Goal: Transaction & Acquisition: Purchase product/service

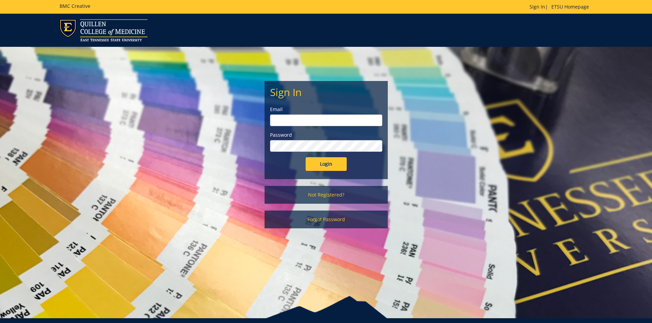
type input "harveyl@etsu.edu"
click at [331, 165] on input "Login" at bounding box center [326, 164] width 41 height 14
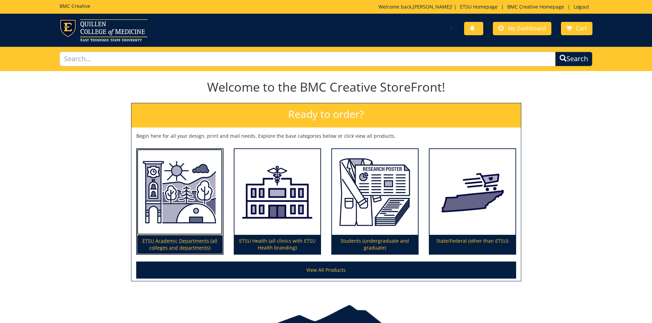
click at [184, 238] on p "ETSU Academic Departments (all colleges and departments)" at bounding box center [180, 244] width 86 height 19
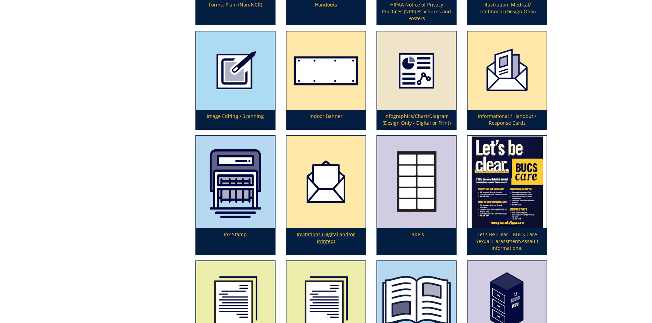
scroll to position [1232, 0]
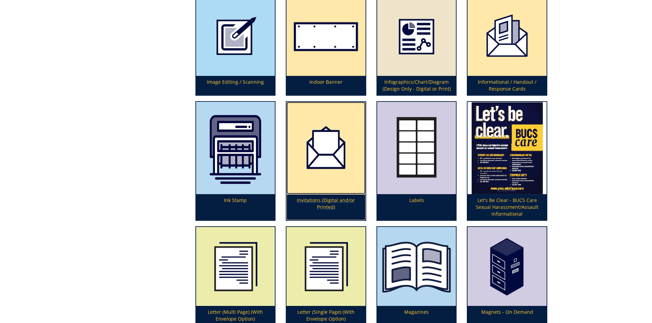
click at [320, 153] on img at bounding box center [326, 148] width 79 height 92
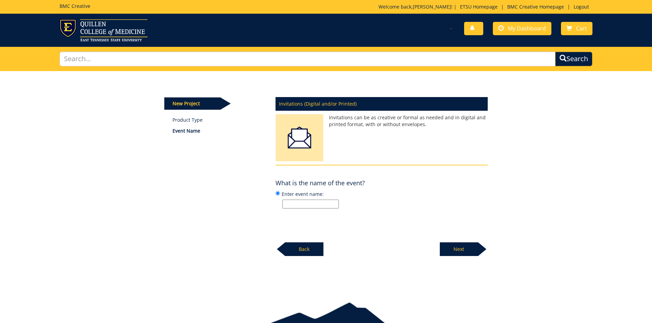
click at [315, 204] on input "Enter event name:" at bounding box center [310, 204] width 56 height 9
click at [305, 207] on input "Enter event name:" at bounding box center [310, 204] width 56 height 9
type input "San Antonio Alumni Event"
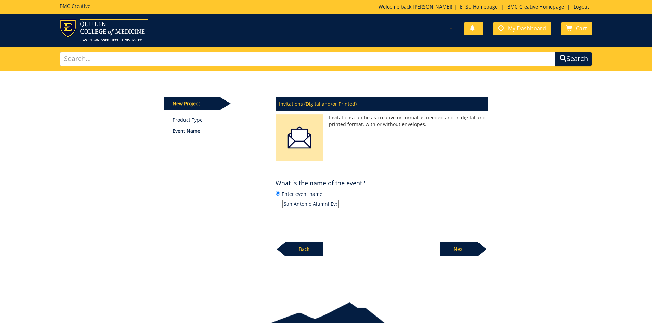
click at [459, 248] on p "Next" at bounding box center [459, 250] width 38 height 14
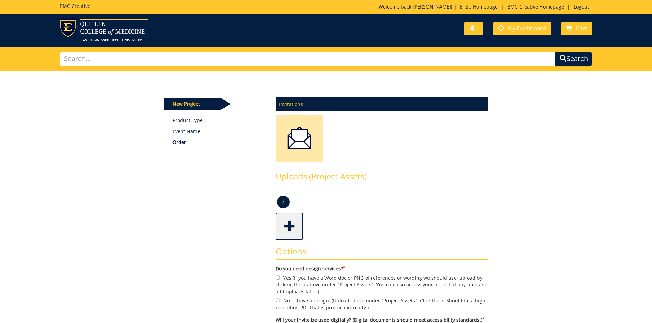
click at [292, 230] on span at bounding box center [289, 226] width 27 height 24
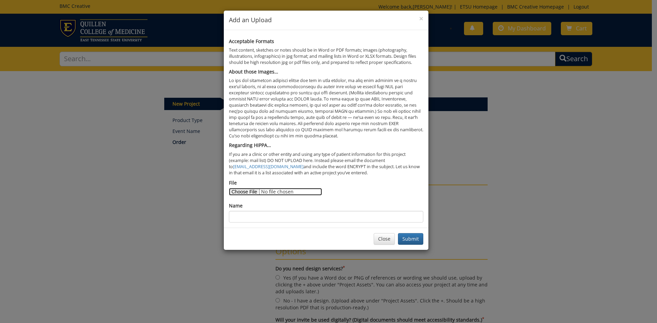
click at [246, 191] on input "File" at bounding box center [275, 192] width 93 height 8
type input "C:\fakepath\[PERSON_NAME] Invite 2025 [GEOGRAPHIC_DATA]pdf"
click at [249, 193] on input "File" at bounding box center [275, 192] width 93 height 8
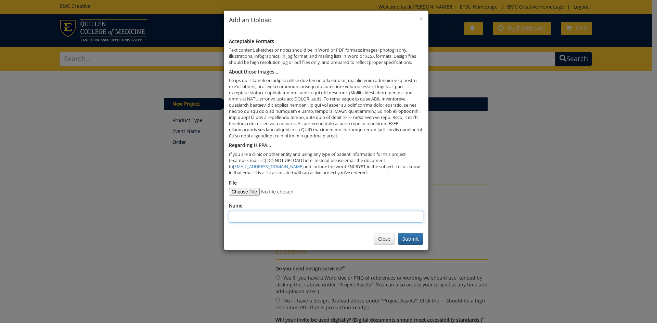
click at [342, 216] on input "Name" at bounding box center [326, 217] width 194 height 12
type input "[PERSON_NAME] Card for San Antonio Event"
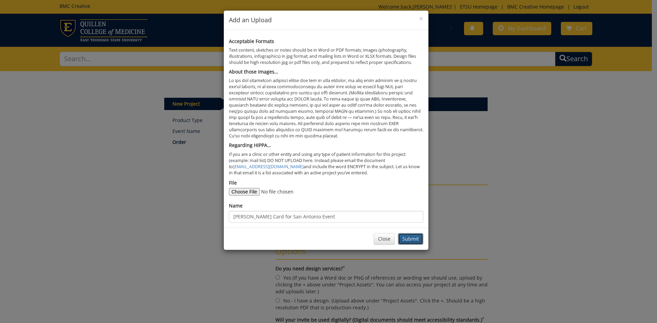
click at [413, 242] on button "Submit" at bounding box center [410, 239] width 25 height 12
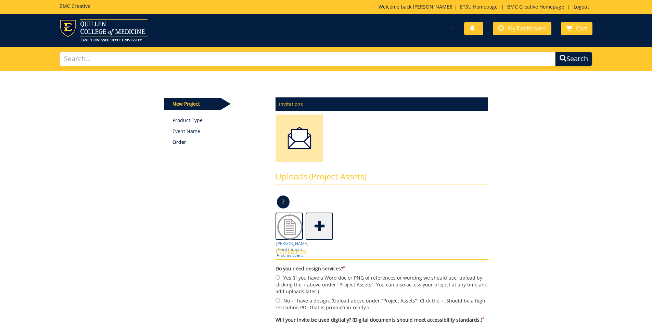
click at [315, 229] on span at bounding box center [319, 226] width 27 height 24
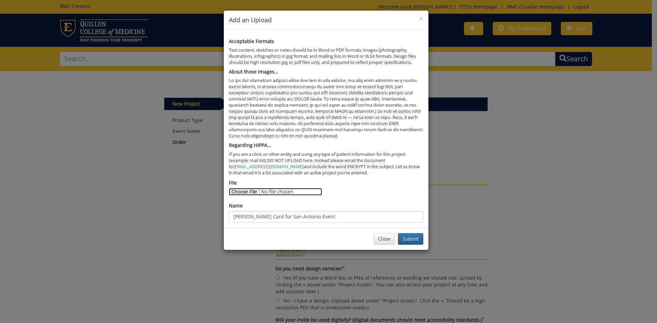
click at [246, 190] on input "File" at bounding box center [275, 192] width 93 height 8
type input "C:\fakepath\QCOM San Antonio Alumni Dinner List 2025.xlsx"
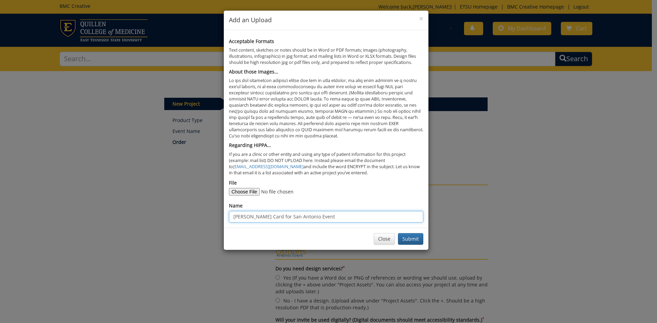
drag, startPoint x: 321, startPoint y: 216, endPoint x: 176, endPoint y: 185, distance: 147.9
click at [176, 185] on div "× Add an Upload Acceptable Formats Text content, sketches or notes should be in…" at bounding box center [328, 161] width 657 height 323
type input "San Antonio Address Spreadsheet"
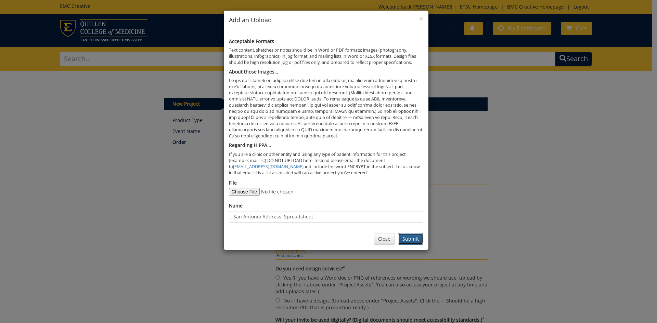
click at [410, 242] on button "Submit" at bounding box center [410, 239] width 25 height 12
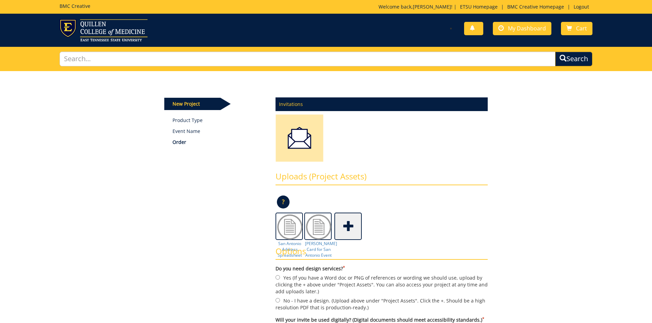
scroll to position [34, 0]
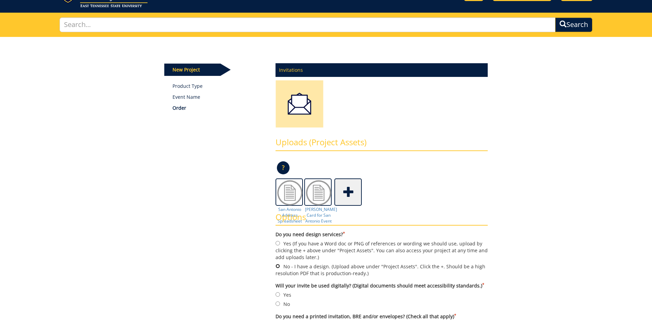
click at [278, 267] on input "No - I have a design. (Upload above under "Project Assets". Click the +. Should…" at bounding box center [278, 266] width 4 height 4
radio input "true"
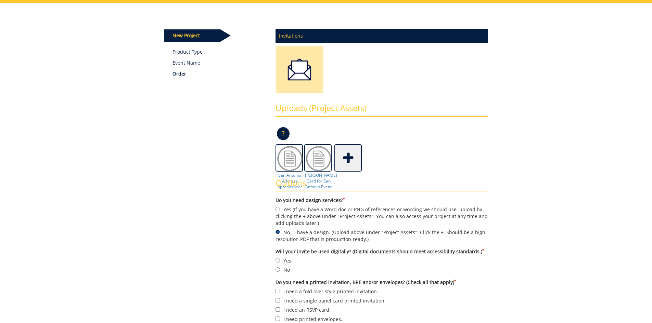
scroll to position [103, 0]
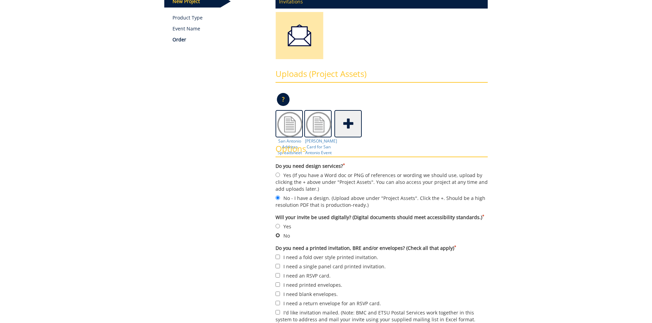
click at [279, 234] on input "No" at bounding box center [278, 235] width 4 height 4
radio input "true"
click at [278, 257] on input "I need a fold over style printed invitation." at bounding box center [278, 257] width 4 height 4
checkbox input "true"
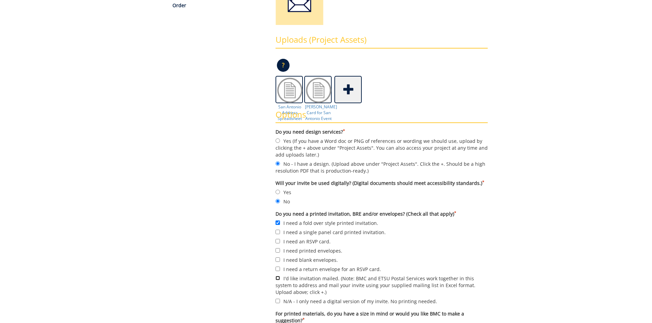
click at [277, 279] on input "I'd like invitation mailed. (Note: BMC and ETSU Postal Services work together i…" at bounding box center [278, 278] width 4 height 4
checkbox input "true"
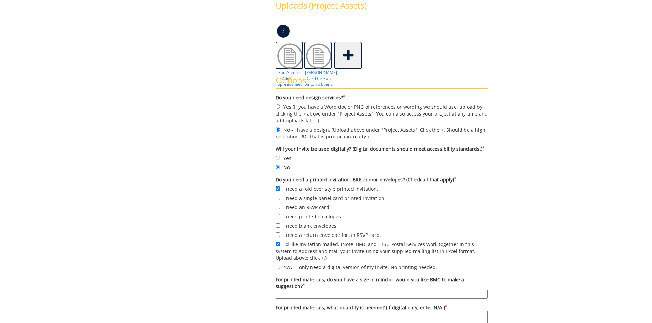
click at [332, 293] on input "For printed materials, do you have a size in mind or would you like BMC to make…" at bounding box center [382, 294] width 212 height 9
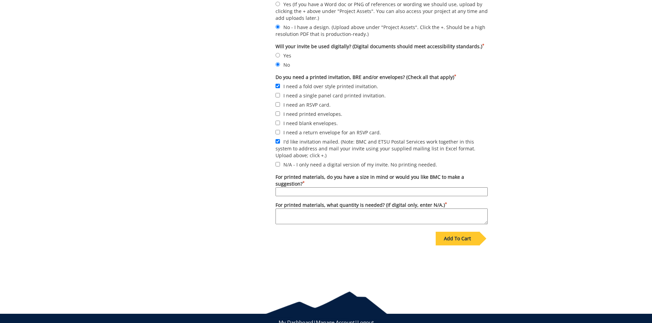
scroll to position [297, 0]
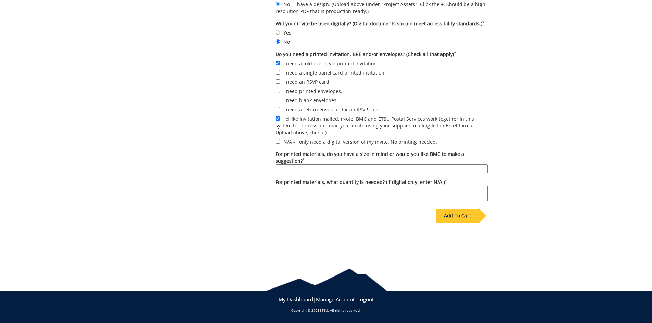
click at [332, 196] on textarea "For printed materials, what quantity is needed? (If digital only, enter N/A.) *" at bounding box center [382, 194] width 212 height 16
type textarea "200"
click at [285, 170] on input "For printed materials, do you have a size in mind or would you like BMC to make…" at bounding box center [382, 169] width 212 height 9
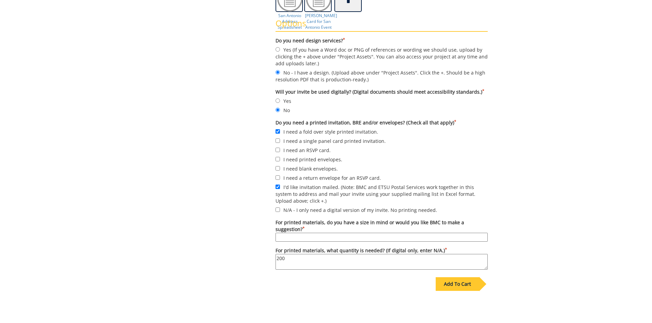
scroll to position [263, 0]
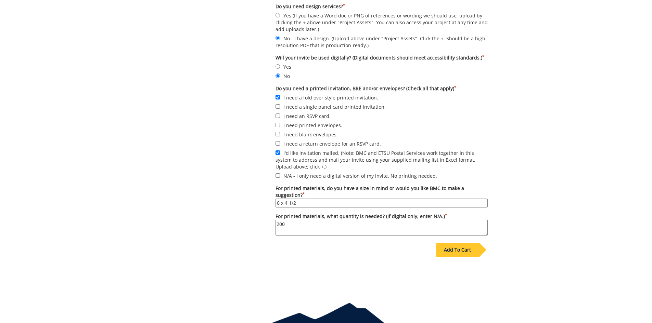
type input "6 x 4 1/2"
click at [465, 253] on div "Add To Cart" at bounding box center [457, 250] width 43 height 14
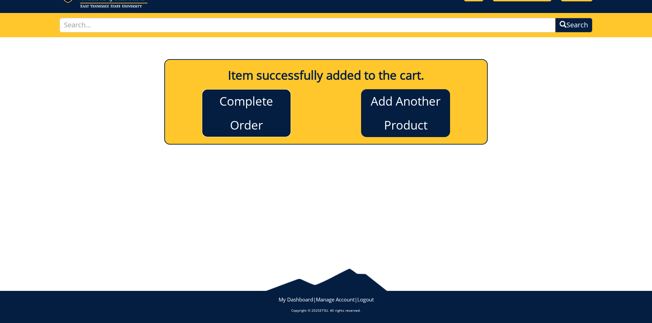
click at [236, 102] on link "Complete Order" at bounding box center [246, 113] width 89 height 48
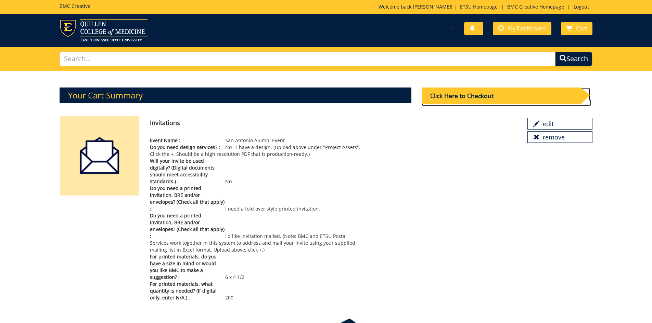
click at [459, 97] on div "Click Here to Checkout" at bounding box center [501, 96] width 159 height 17
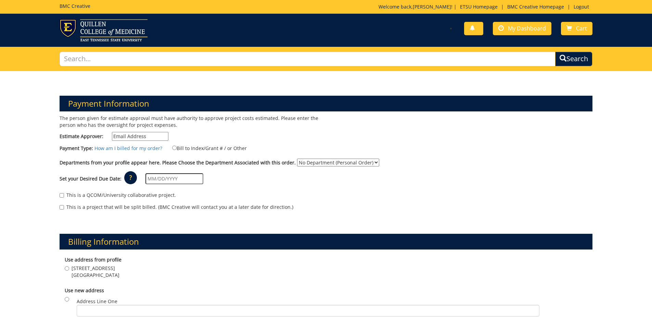
click at [136, 136] on input "Estimate Approver:" at bounding box center [140, 136] width 56 height 9
type input "[EMAIL_ADDRESS][DOMAIN_NAME]"
type input "149 SHADYBROOK DR"
type input "JOHNSON CITY"
type input "37604-3515"
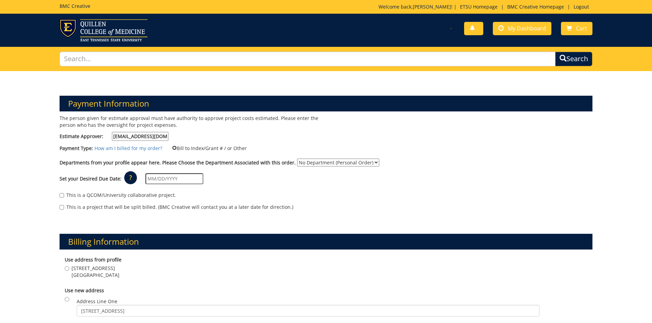
click at [173, 149] on input "Bill to Index/Grant # / or Other" at bounding box center [174, 148] width 4 height 4
radio input "true"
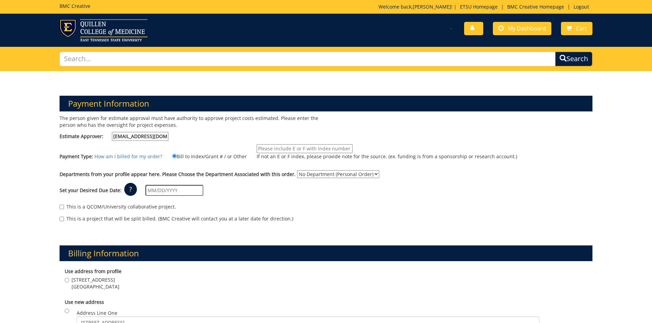
click at [299, 149] on input "If not an E or F index, please provide note for the source. (ex. funding is fro…" at bounding box center [305, 148] width 96 height 9
type input "E61000"
click at [368, 176] on select "No Department (Personal Order) Alumni (ALU)" at bounding box center [338, 174] width 82 height 8
select select "10"
click at [297, 170] on select "No Department (Personal Order) Alumni (ALU)" at bounding box center [338, 174] width 82 height 8
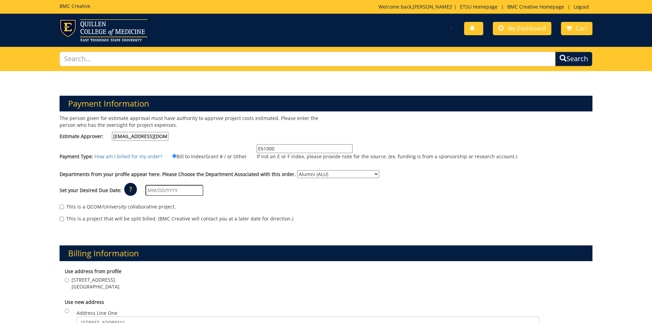
click at [159, 193] on input "text" at bounding box center [174, 190] width 58 height 11
type input "10/1/25"
click at [312, 206] on div "This is a QCOM/University collaborative project." at bounding box center [326, 209] width 533 height 10
click at [60, 207] on input "This is a QCOM/University collaborative project." at bounding box center [62, 207] width 4 height 4
checkbox input "true"
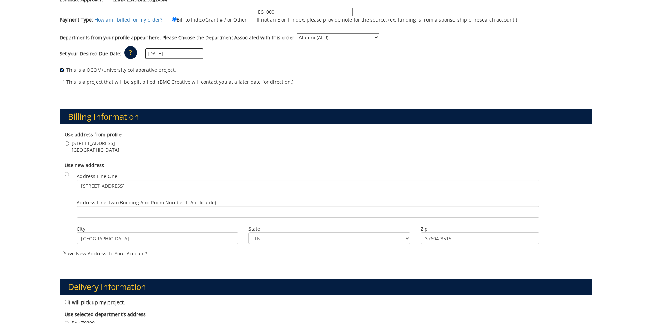
scroll to position [240, 0]
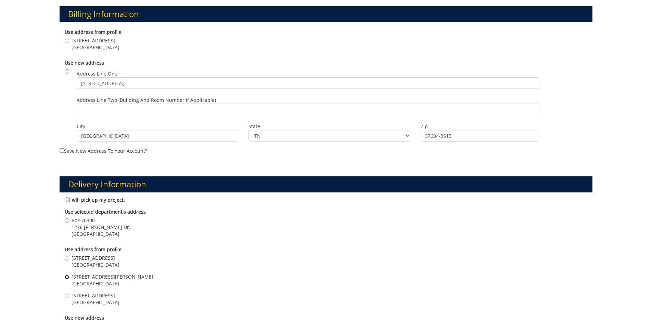
click at [65, 278] on input "602 Sevier Street Johnson City , TN 37604" at bounding box center [67, 277] width 4 height 4
radio input "true"
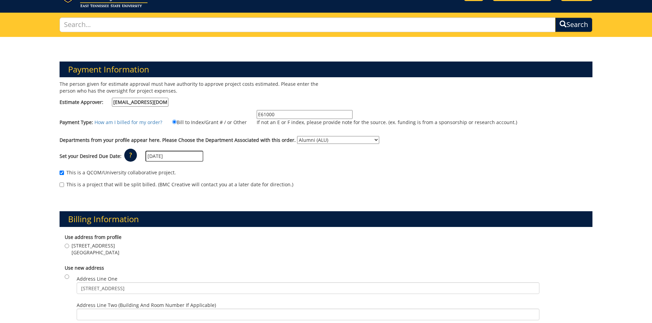
scroll to position [0, 0]
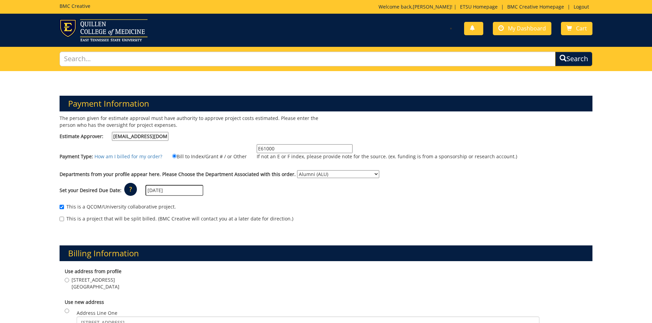
drag, startPoint x: 273, startPoint y: 147, endPoint x: 249, endPoint y: 146, distance: 24.0
click at [249, 146] on label "E61000 If not an E or F index, please provide note for the source. (ex. funding…" at bounding box center [382, 153] width 269 height 19
type input "E62000"
click at [365, 175] on select "No Department (Personal Order) Alumni (ALU)" at bounding box center [338, 174] width 82 height 8
click at [366, 175] on select "No Department (Personal Order) Alumni (ALU)" at bounding box center [338, 174] width 82 height 8
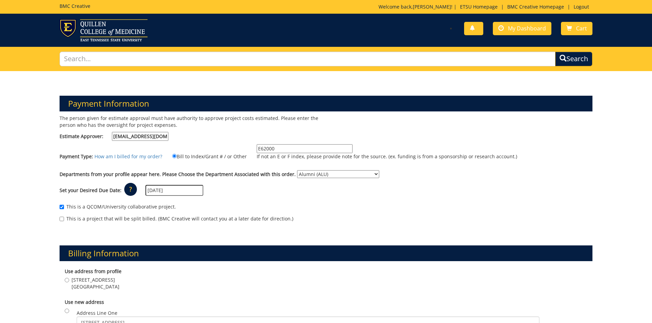
click at [318, 152] on input "E62000" at bounding box center [305, 148] width 96 height 9
drag, startPoint x: 288, startPoint y: 149, endPoint x: 253, endPoint y: 148, distance: 35.6
click at [253, 148] on label "E62000 If not an E or F index, please provide note for the source. (ex. funding…" at bounding box center [382, 153] width 269 height 19
click at [283, 151] on input "If not an E or F index, please provide note for the source. (ex. funding is fro…" at bounding box center [305, 148] width 96 height 9
paste input "70-60000-550437-760-{INSERT ACCOUNT}-100-999-999-999"
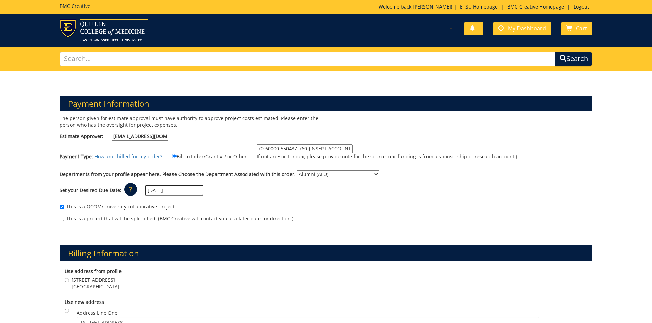
scroll to position [0, 39]
click at [307, 150] on input "70-60000-550437-760-{INSERT ACCOUNT}-100-999-999-999" at bounding box center [305, 148] width 96 height 9
type input "70-60000-550437-760-74599-100-999-999-999"
click at [354, 196] on div "Set your Desired Due Date: ? × How long will my project take to finish? : Pleas…" at bounding box center [326, 190] width 544 height 19
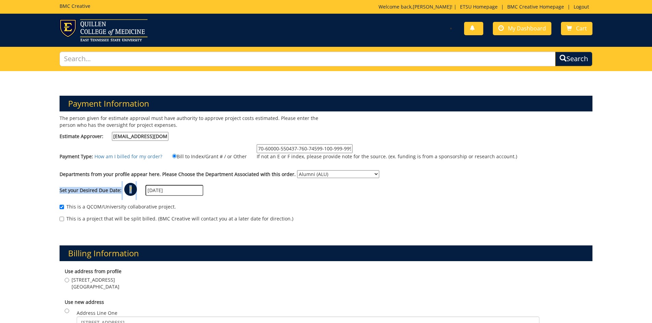
click at [344, 181] on div "The person given for estimate approval must have authority to approve project c…" at bounding box center [326, 172] width 544 height 114
click at [347, 179] on div "Departments from your profile appear here. Please Choose the Department Associa…" at bounding box center [326, 175] width 544 height 11
click at [427, 157] on p "If not an E or F index, please provide note for the source. (ex. funding is fro…" at bounding box center [387, 156] width 261 height 7
click at [353, 153] on input "70-60000-550437-760-74599-100-999-999-999" at bounding box center [305, 148] width 96 height 9
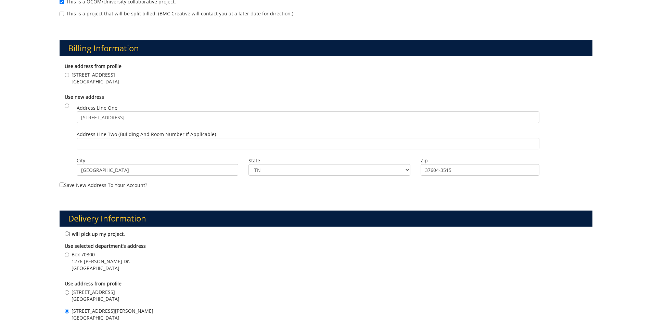
scroll to position [171, 0]
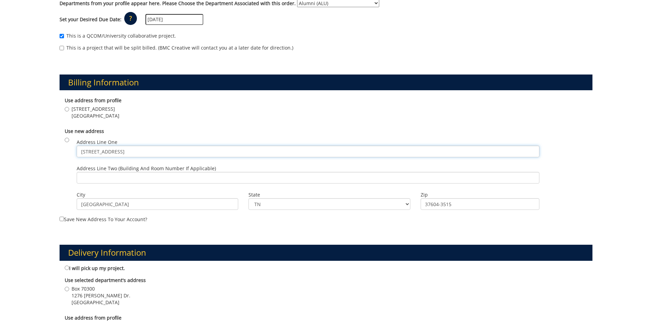
click at [141, 150] on input "149 SHADYBROOK DR" at bounding box center [308, 152] width 463 height 12
drag, startPoint x: 122, startPoint y: 152, endPoint x: 77, endPoint y: 153, distance: 45.2
click at [77, 153] on input "149 SHADYBROOK DR" at bounding box center [308, 152] width 463 height 12
type input "R"
drag, startPoint x: 134, startPoint y: 205, endPoint x: 33, endPoint y: 191, distance: 102.2
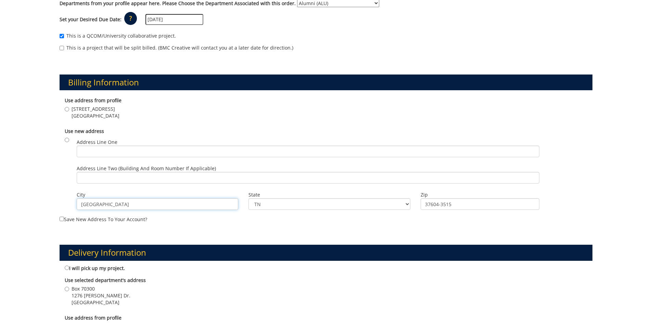
click at [33, 191] on div "Payment Information The person given for estimate approval must have authority …" at bounding box center [326, 264] width 652 height 728
click at [174, 203] on input "City" at bounding box center [158, 205] width 162 height 12
click at [275, 205] on select "TN AL AK AS AZ AR CA CO CT DE DC FM FL GA GU HI ID IL IN IA KS KY LA ME MH MD M…" at bounding box center [330, 205] width 162 height 12
click at [408, 206] on select "TN AL AK AS AZ AR CA CO CT DE DC FM FL GA GU HI ID IL IN IA KS KY LA ME MH MD M…" at bounding box center [330, 205] width 162 height 12
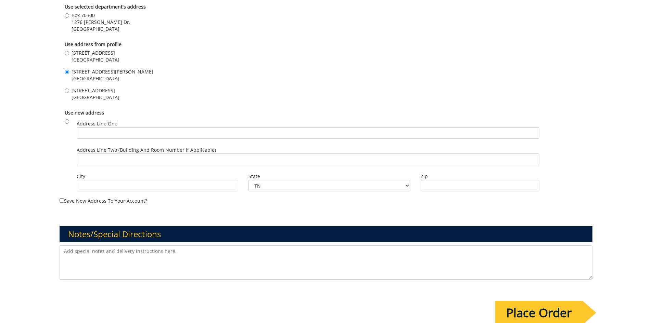
scroll to position [479, 0]
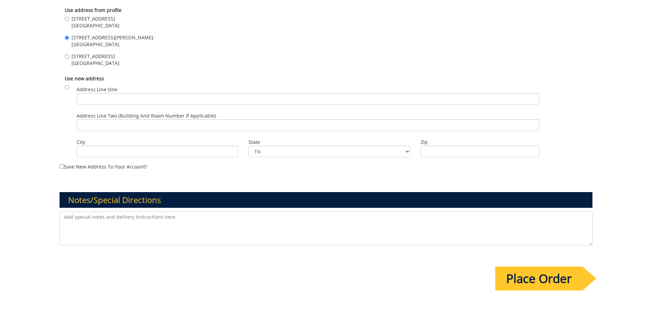
click at [133, 217] on textarea at bounding box center [326, 229] width 533 height 34
type textarea "I asked for 200 invitations to be printed - there are 174 on the mailing list -…"
click at [538, 276] on input "Place Order" at bounding box center [538, 279] width 87 height 24
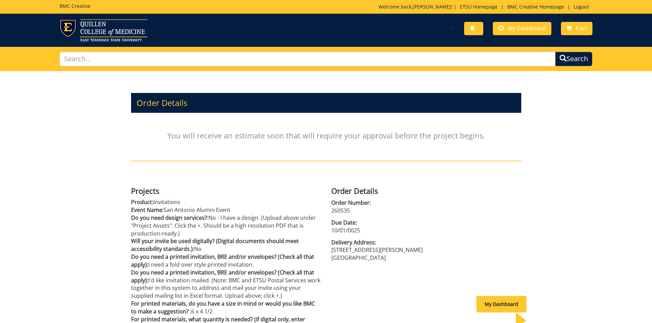
scroll to position [68, 0]
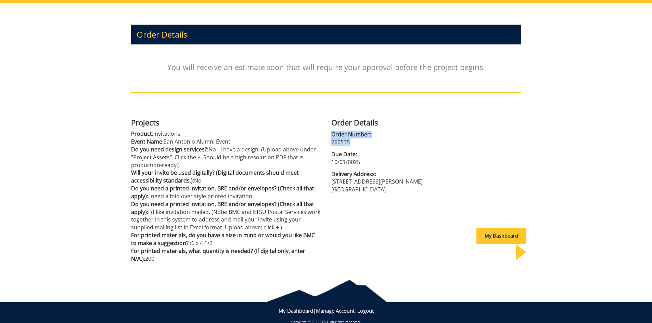
drag, startPoint x: 330, startPoint y: 135, endPoint x: 386, endPoint y: 139, distance: 56.3
click at [386, 139] on div "Order Details Order Number: 260535 Due Date: 10/01/0025 Delivery Address: 602 S…" at bounding box center [426, 154] width 200 height 79
copy div "Order Number: 260535"
click at [487, 232] on div "My Dashboard" at bounding box center [502, 236] width 50 height 16
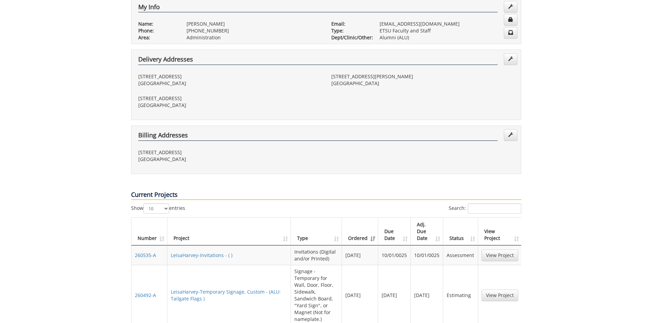
scroll to position [205, 0]
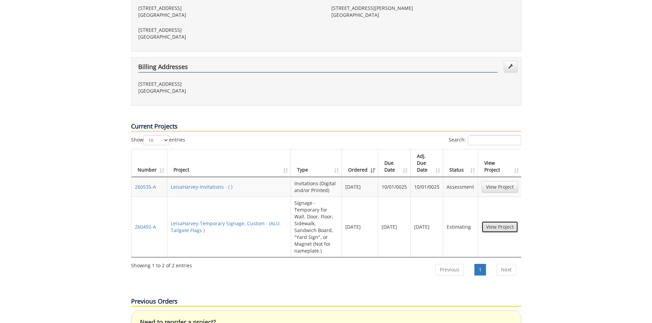
click at [499, 221] on link "View Project" at bounding box center [500, 227] width 37 height 12
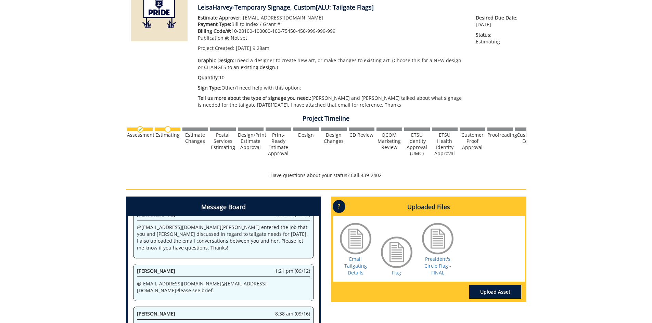
scroll to position [137, 0]
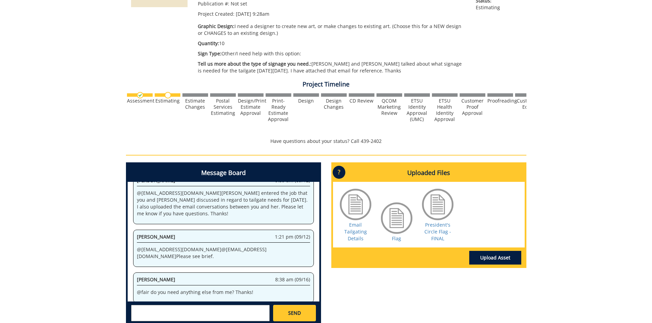
click at [181, 310] on textarea at bounding box center [200, 313] width 139 height 16
type textarea "@fair - I am going to be on annual leave starting on Friday - do you need anyth…"
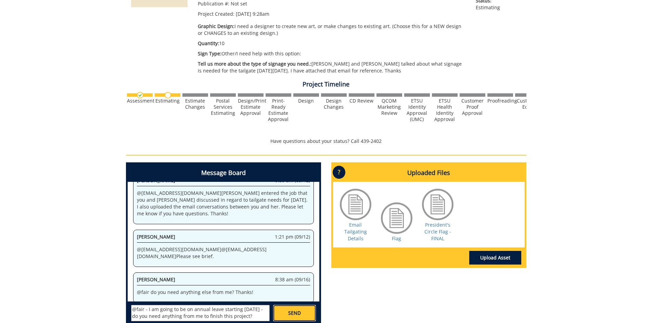
click at [302, 315] on link "SEND" at bounding box center [294, 313] width 42 height 16
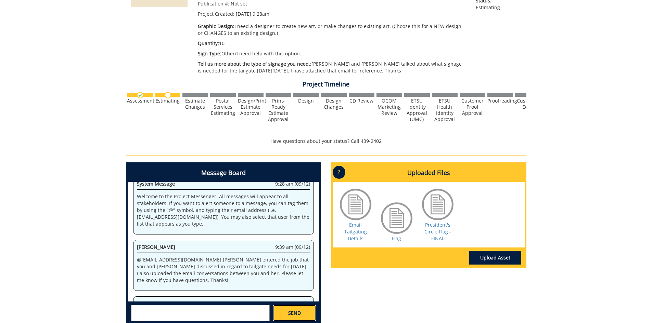
scroll to position [0, 0]
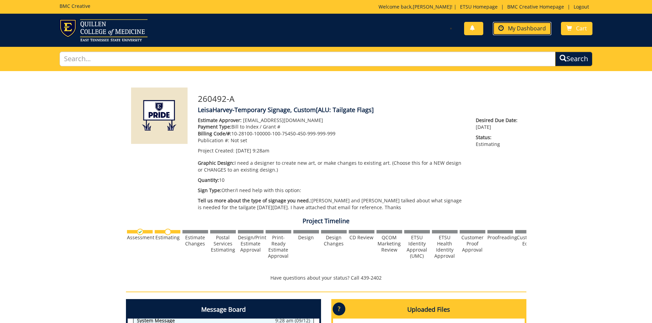
click at [507, 31] on link "My Dashboard" at bounding box center [522, 28] width 59 height 13
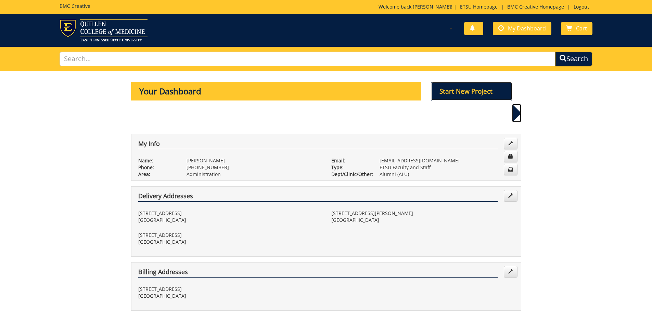
click at [481, 90] on p "Start New Project" at bounding box center [471, 91] width 81 height 18
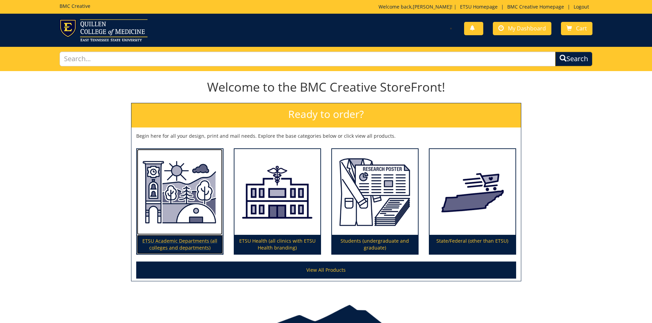
click at [171, 242] on p "ETSU Academic Departments (all colleges and departments)" at bounding box center [180, 244] width 86 height 19
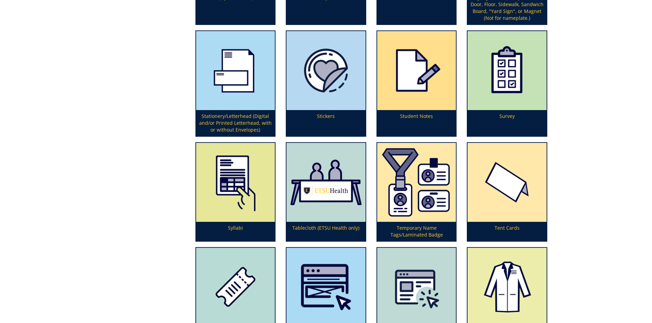
scroll to position [2122, 0]
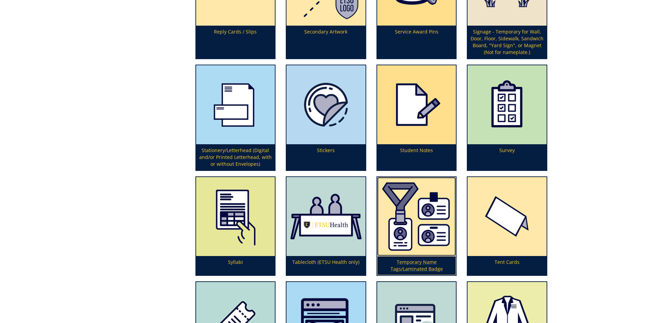
click at [406, 221] on img at bounding box center [416, 216] width 79 height 79
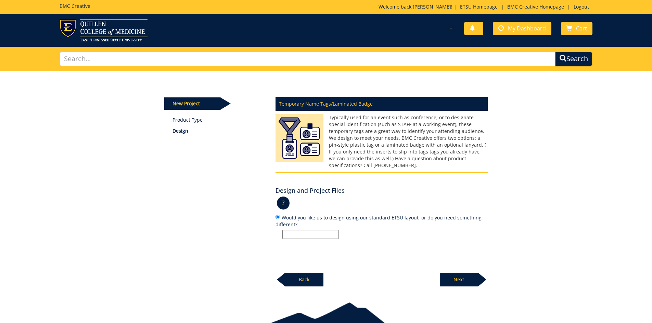
click at [316, 230] on input "Would you like us to design using our standard ETSU layout, or do you need some…" at bounding box center [310, 234] width 56 height 9
type input "Design"
click at [454, 277] on p "Next" at bounding box center [459, 280] width 38 height 14
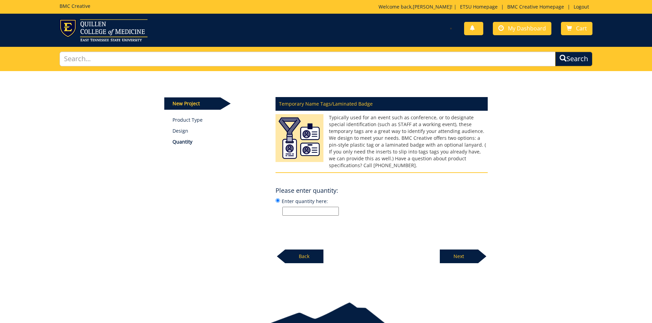
click at [318, 207] on input "Enter quantity here:" at bounding box center [310, 211] width 56 height 9
type input "250"
click at [466, 252] on p "Next" at bounding box center [459, 257] width 38 height 14
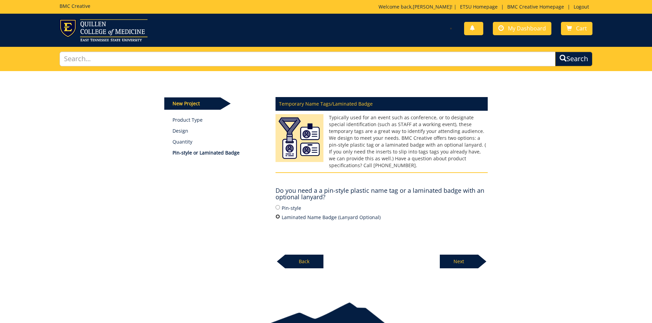
click at [279, 215] on input "Laminated Name Badge (Lanyard Optional)" at bounding box center [278, 217] width 4 height 4
radio input "true"
click at [469, 257] on p "Next" at bounding box center [459, 262] width 38 height 14
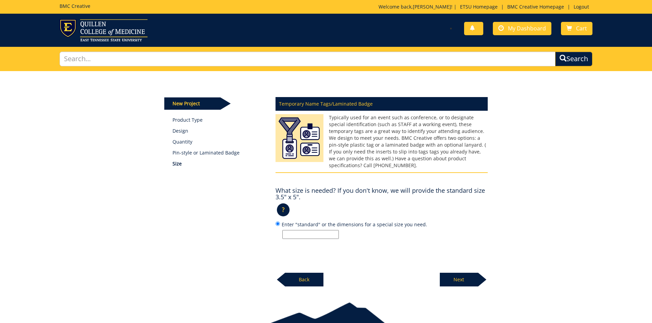
click at [307, 230] on input "Enter "standard" or the dimensions for a special size you need." at bounding box center [310, 234] width 56 height 9
type input "standard"
click at [461, 273] on p "Next" at bounding box center [459, 280] width 38 height 14
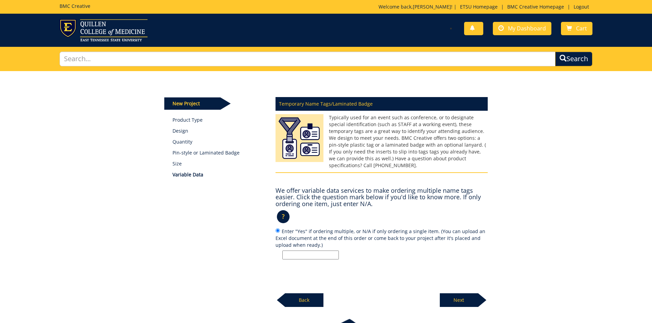
click at [311, 242] on label "Enter "Yes" if ordering multiple, or N/A if only ordering a single item. (You c…" at bounding box center [382, 244] width 212 height 32
click at [280, 233] on input "Enter "Yes" if ordering multiple, or N/A if only ordering a single item. (You c…" at bounding box center [278, 231] width 4 height 4
click at [312, 251] on input "Enter "Yes" if ordering multiple, or N/A if only ordering a single item. (You c…" at bounding box center [310, 255] width 56 height 9
type input "yes"
click at [448, 294] on p "Next" at bounding box center [459, 301] width 38 height 14
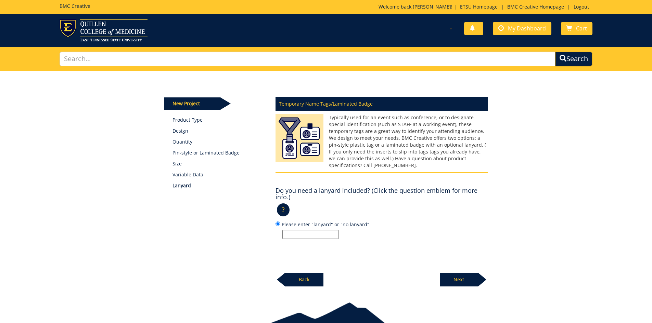
click at [308, 268] on div "Back" at bounding box center [300, 277] width 48 height 19
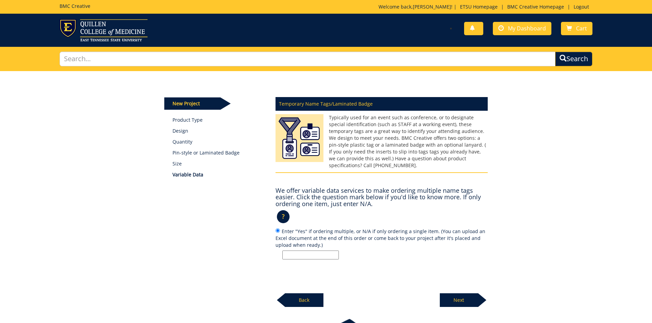
click at [307, 269] on div "Temporary Name Tags/Laminated Badge Typically used for an event such as confere…" at bounding box center [381, 200] width 223 height 214
click at [311, 294] on p "Back" at bounding box center [304, 301] width 38 height 14
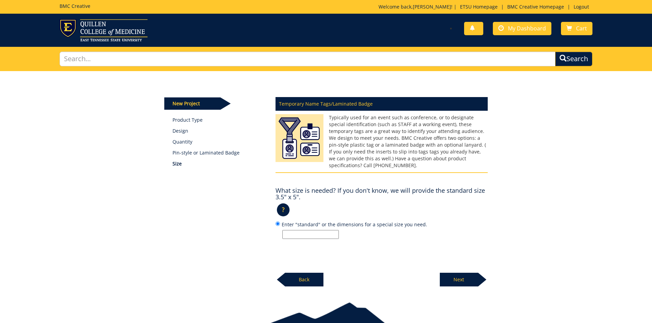
click at [311, 289] on div "New Project Product Type Design Quantity Pin-style or Laminated Badge Size Temp…" at bounding box center [326, 181] width 652 height 220
click at [312, 276] on p "Back" at bounding box center [304, 280] width 38 height 14
click at [306, 273] on p "Back" at bounding box center [304, 280] width 38 height 14
click at [326, 230] on input "Enter "standard" or the dimensions for a special size you need." at bounding box center [310, 234] width 56 height 9
type input "standard"
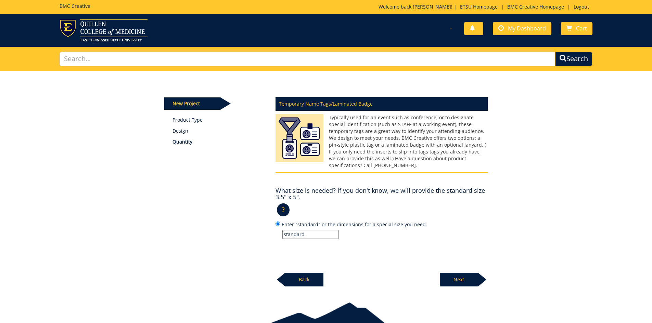
click at [463, 273] on p "Next" at bounding box center [459, 280] width 38 height 14
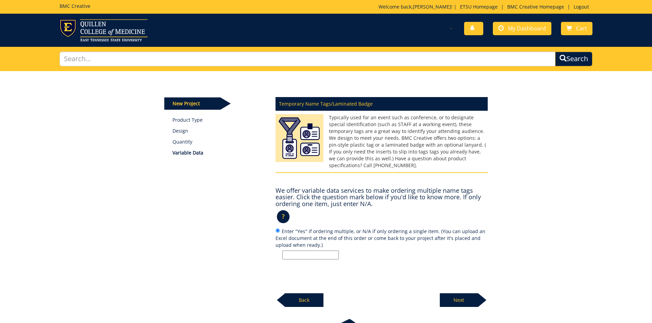
click at [326, 251] on input "Enter "Yes" if ordering multiple, or N/A if only ordering a single item. (You c…" at bounding box center [310, 255] width 56 height 9
type input "yes"
click at [461, 294] on p "Next" at bounding box center [459, 301] width 38 height 14
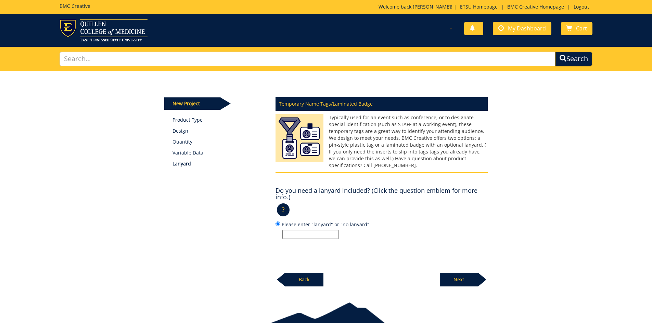
click at [317, 230] on input "Please enter "lanyard" or "no lanyard"." at bounding box center [310, 234] width 56 height 9
type input "l"
type input "peel and stick"
click at [461, 273] on p "Next" at bounding box center [459, 280] width 38 height 14
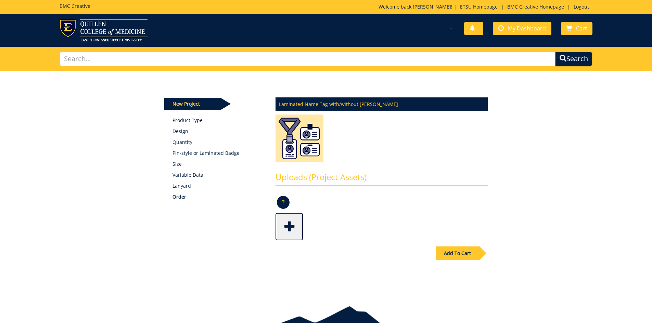
click at [291, 225] on span at bounding box center [289, 226] width 27 height 24
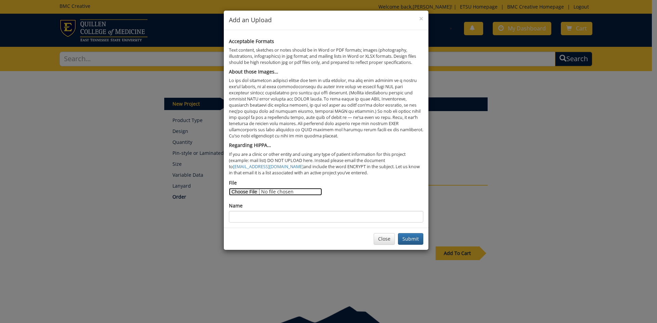
click at [256, 193] on input "File" at bounding box center [275, 192] width 93 height 8
type input "C:\fakepath\Nametags for [PERSON_NAME].pdf"
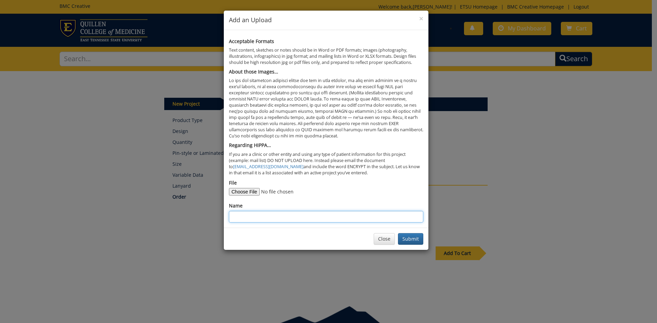
click at [288, 221] on input "Name" at bounding box center [326, 217] width 194 height 12
type input "Nametags for [PERSON_NAME]"
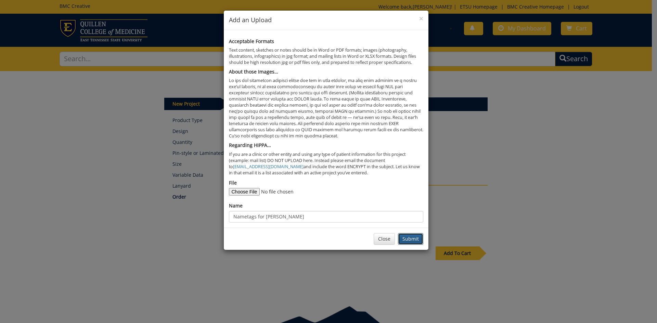
click at [411, 241] on button "Submit" at bounding box center [410, 239] width 25 height 12
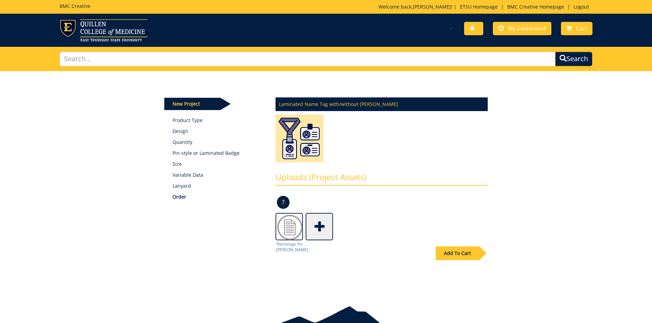
click at [470, 257] on div "Add To Cart" at bounding box center [457, 254] width 43 height 14
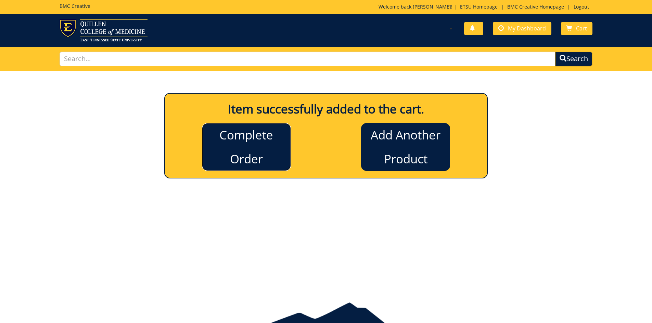
click at [266, 166] on link "Complete Order" at bounding box center [246, 147] width 89 height 48
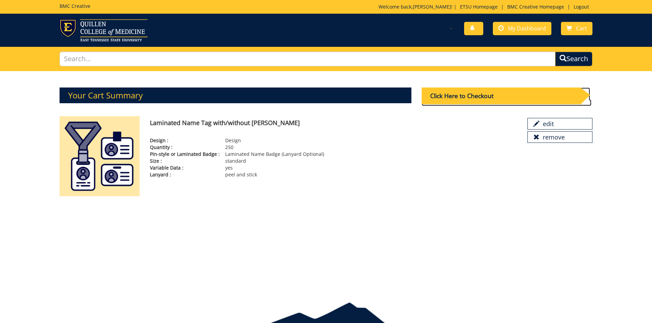
click at [464, 102] on div "Click Here to Checkout" at bounding box center [501, 96] width 159 height 17
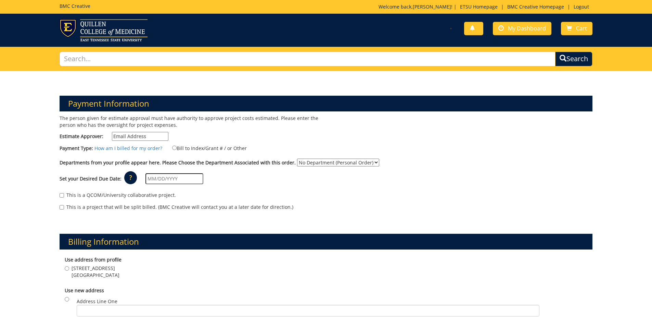
click at [119, 135] on input "Estimate Approver:" at bounding box center [140, 136] width 56 height 9
type input "[EMAIL_ADDRESS][DOMAIN_NAME]"
click at [251, 143] on div "The person given for estimate approval must have authority to approve project c…" at bounding box center [190, 129] width 272 height 29
click at [174, 149] on input "Bill to Index/Grant # / or Other" at bounding box center [174, 148] width 4 height 4
radio input "true"
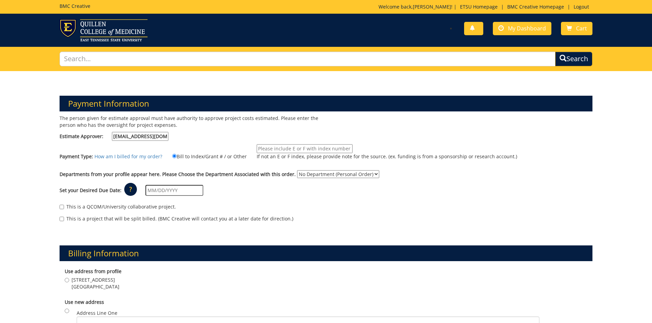
click at [291, 149] on input "If not an E or F index, please provide note for the source. (ex. funding is fro…" at bounding box center [305, 148] width 96 height 9
paste input "10-28100-100000-100-{INSERT ACCOUNT}-450-999-999-999"
click at [308, 150] on input "10-28100-100000-100-{INSERT ACCOUNT}-450-999-999-999" at bounding box center [305, 148] width 96 height 9
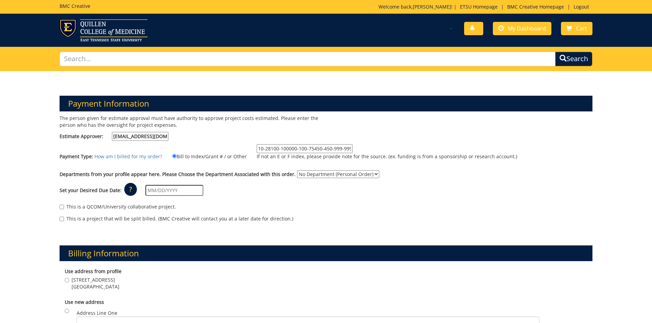
type input "10-28100-100000-100-75450-450-999-999-999"
click at [340, 175] on select "No Department (Personal Order) Alumni (ALU)" at bounding box center [338, 174] width 82 height 8
select select "10"
click at [297, 170] on select "No Department (Personal Order) Alumni (ALU)" at bounding box center [338, 174] width 82 height 8
click at [160, 191] on input "text" at bounding box center [174, 190] width 58 height 11
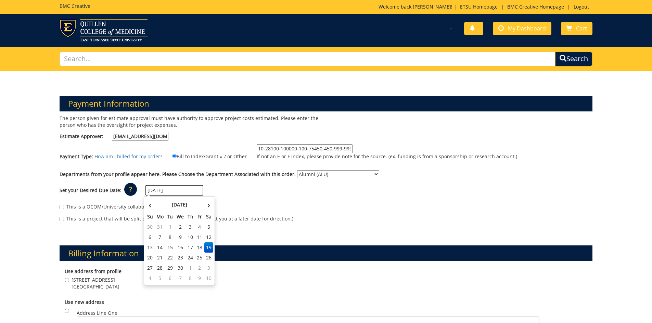
type input "09/19/25"
click at [306, 249] on h3 "Billing Information" at bounding box center [326, 254] width 533 height 16
click at [64, 207] on input "This is a QCOM/University collaborative project." at bounding box center [62, 207] width 4 height 4
checkbox input "true"
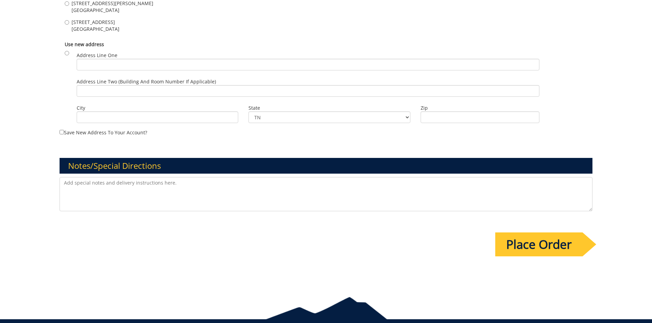
scroll to position [479, 0]
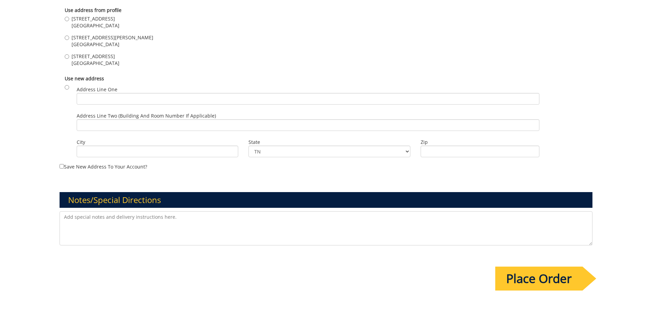
click at [105, 226] on textarea at bounding box center [326, 229] width 533 height 34
type textarea "I copied the email between you (Jill) and Whitney so you would have the details…"
click at [530, 274] on input "Place Order" at bounding box center [538, 279] width 87 height 24
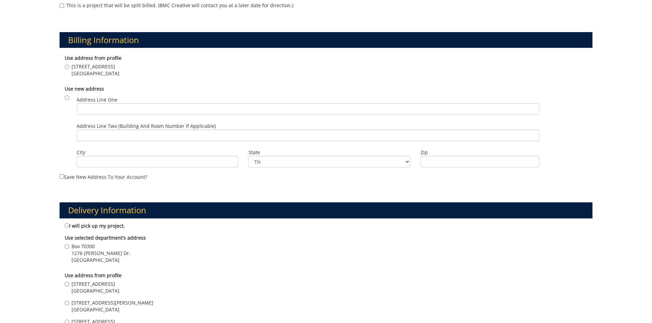
scroll to position [274, 0]
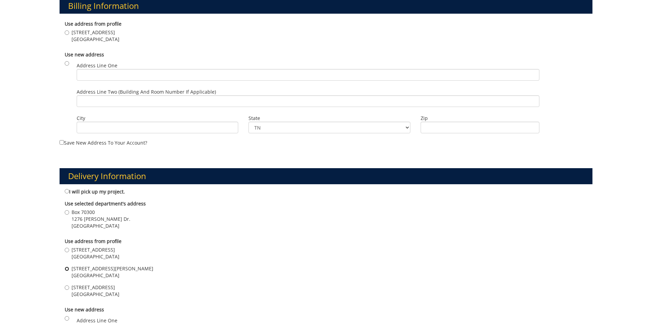
click at [67, 270] on input "602 Sevier Street Johnson City , TN 37604" at bounding box center [67, 269] width 4 height 4
radio input "true"
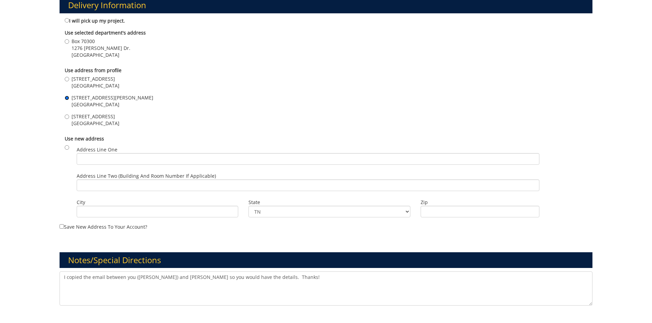
scroll to position [479, 0]
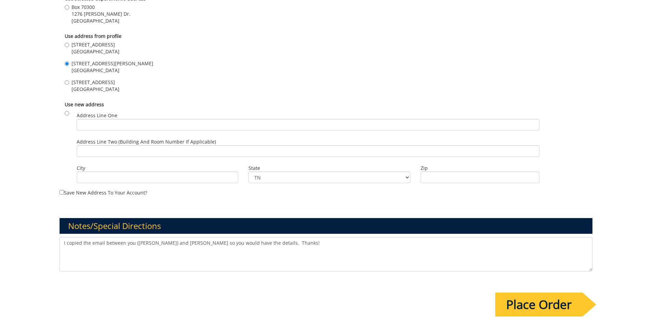
click at [538, 302] on input "Place Order" at bounding box center [538, 305] width 87 height 24
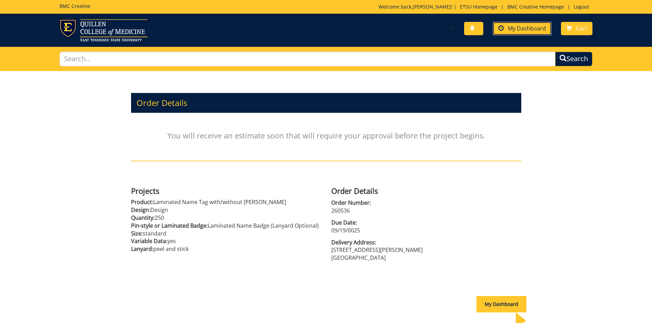
click at [523, 33] on link "My Dashboard" at bounding box center [522, 28] width 59 height 13
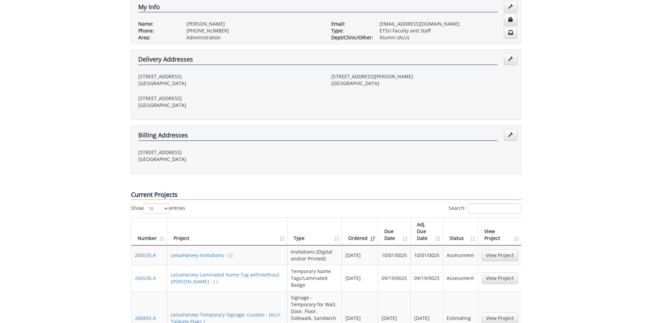
scroll to position [171, 0]
